Goal: Transaction & Acquisition: Download file/media

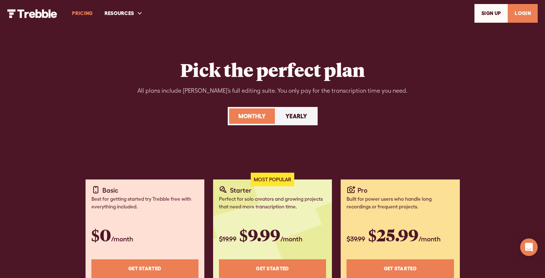
click at [519, 11] on link "LOGIN" at bounding box center [523, 13] width 30 height 19
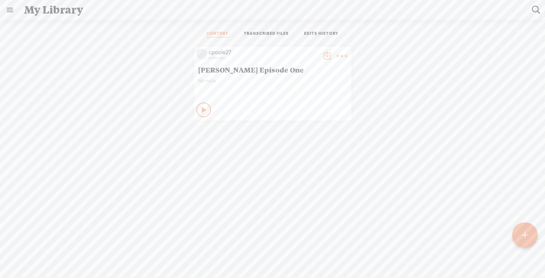
click at [39, 13] on div "My Library" at bounding box center [273, 9] width 508 height 19
click at [203, 108] on icon at bounding box center [204, 109] width 7 height 7
click at [325, 58] on t at bounding box center [327, 56] width 10 height 10
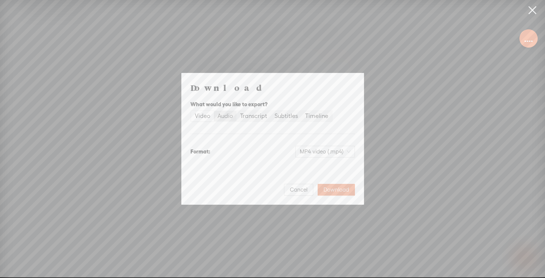
click at [224, 116] on div "Audio" at bounding box center [225, 116] width 15 height 10
click at [214, 111] on input "Audio" at bounding box center [214, 111] width 0 height 0
click at [257, 118] on div "Transcript" at bounding box center [253, 116] width 27 height 10
click at [237, 111] on input "Transcript" at bounding box center [237, 111] width 0 height 0
click at [284, 117] on div "Subtitles" at bounding box center [286, 116] width 23 height 10
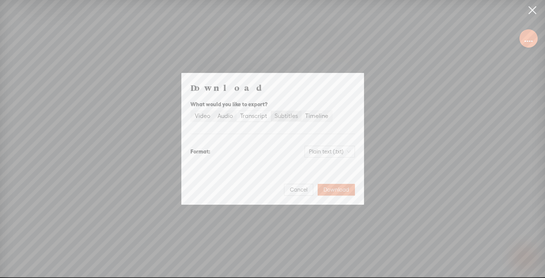
click at [271, 111] on input "Subtitles" at bounding box center [271, 111] width 0 height 0
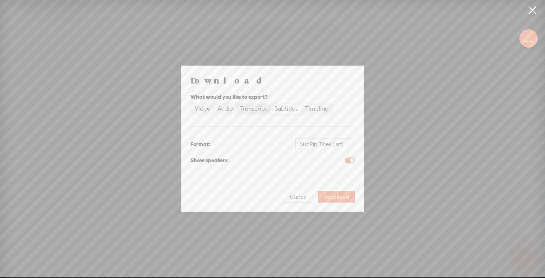
click at [257, 108] on div "Transcript" at bounding box center [253, 108] width 27 height 10
click at [237, 103] on input "Transcript" at bounding box center [237, 103] width 0 height 0
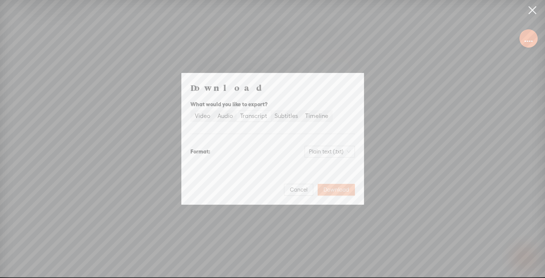
click at [332, 190] on span "Download" at bounding box center [337, 189] width 26 height 7
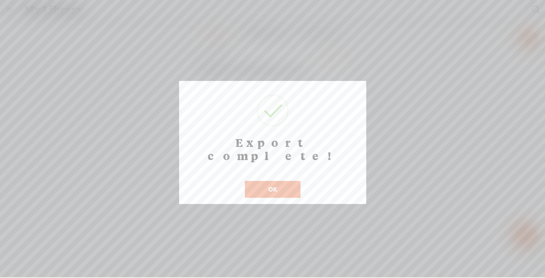
click at [238, 123] on div "Export complete! ! Not valid! Cancel OK" at bounding box center [272, 142] width 187 height 123
